Goal: Task Accomplishment & Management: Manage account settings

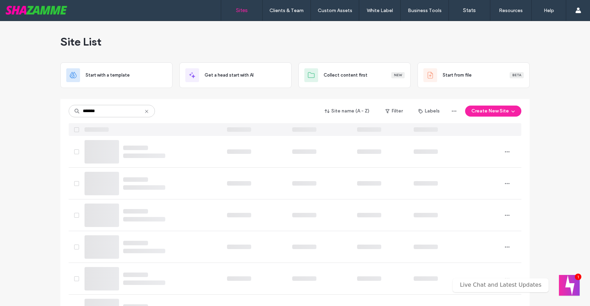
type input "*******"
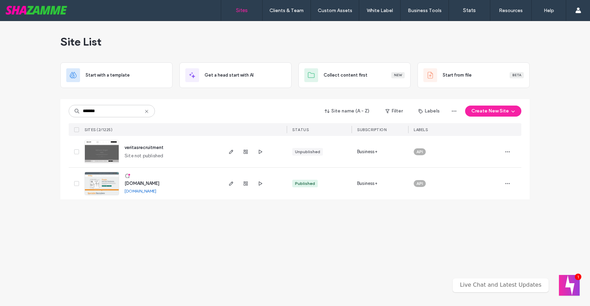
click at [105, 184] on img at bounding box center [102, 195] width 34 height 47
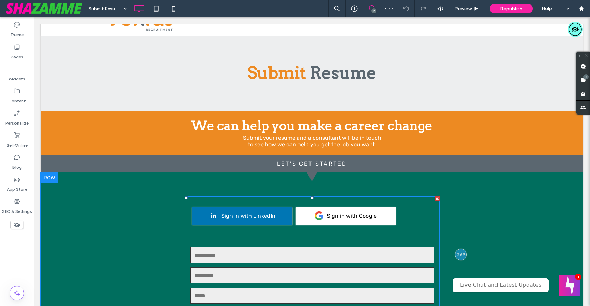
scroll to position [171, 0]
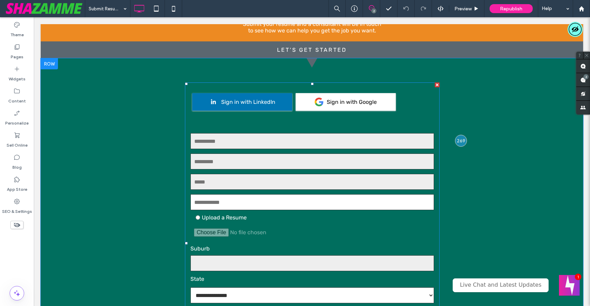
click at [306, 122] on span at bounding box center [312, 243] width 255 height 322
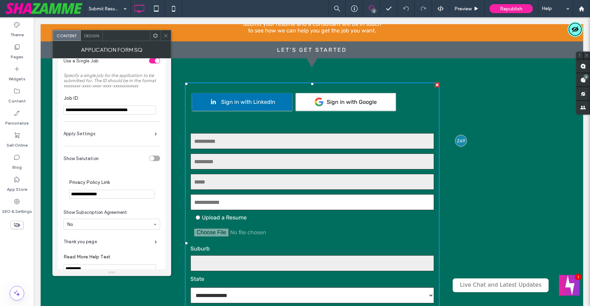
scroll to position [50, 0]
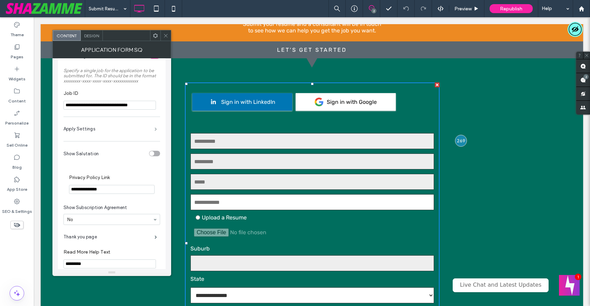
click at [155, 131] on span at bounding box center [156, 128] width 2 height 3
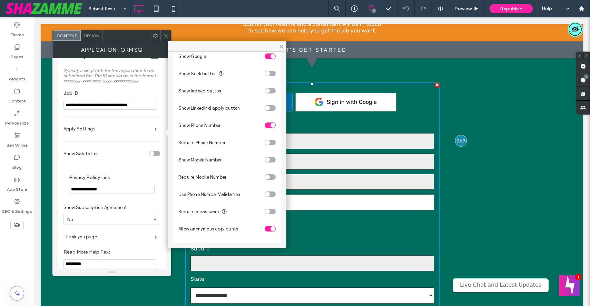
scroll to position [324, 0]
click at [267, 163] on div "toggle" at bounding box center [270, 161] width 11 height 6
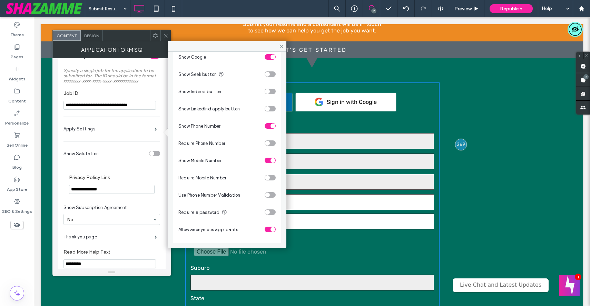
click at [265, 129] on div "toggle" at bounding box center [270, 126] width 11 height 6
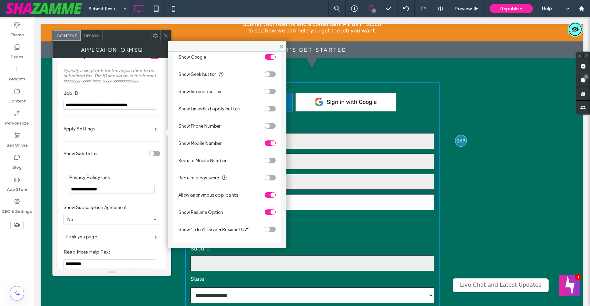
click at [268, 163] on div "toggle" at bounding box center [270, 161] width 11 height 6
click at [279, 46] on icon at bounding box center [281, 46] width 5 height 5
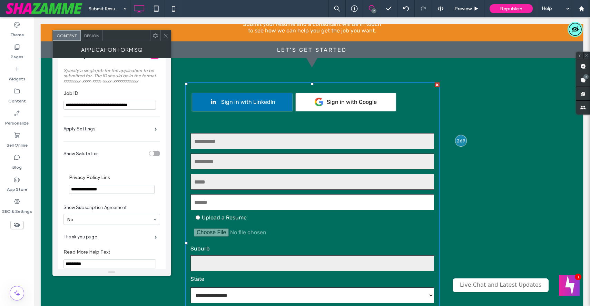
click at [167, 37] on icon at bounding box center [165, 35] width 5 height 5
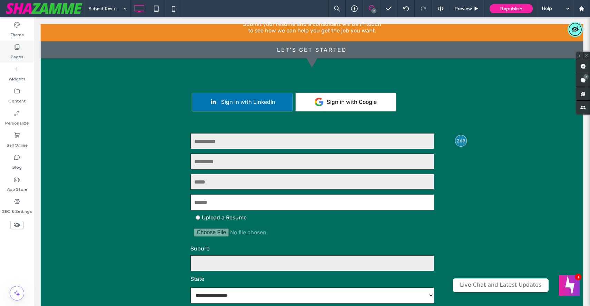
click at [22, 49] on div "Pages" at bounding box center [17, 52] width 34 height 22
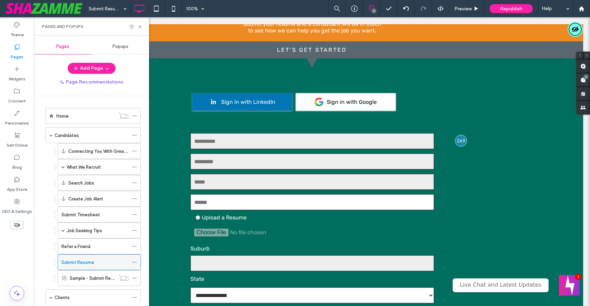
click at [135, 261] on icon at bounding box center [134, 262] width 5 height 5
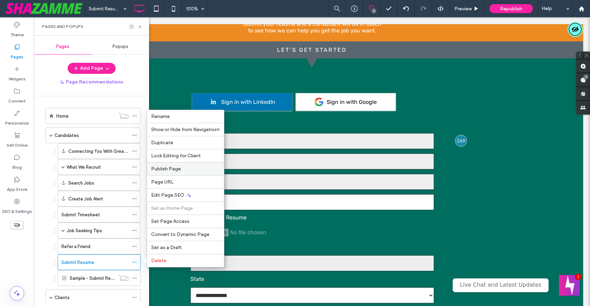
click at [167, 171] on span "Publish Page" at bounding box center [166, 169] width 30 height 6
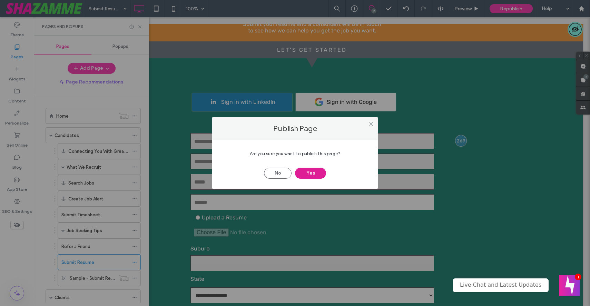
click at [310, 170] on button "Yes" at bounding box center [310, 173] width 31 height 11
